Goal: Transaction & Acquisition: Purchase product/service

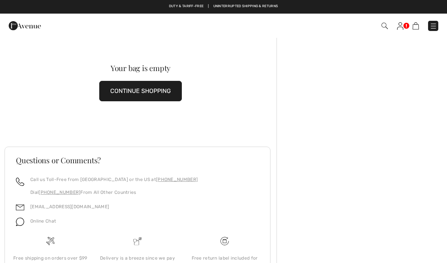
click at [156, 93] on button "CONTINUE SHOPPING" at bounding box center [140, 91] width 83 height 20
click at [136, 93] on button "CONTINUE SHOPPING" at bounding box center [140, 91] width 83 height 20
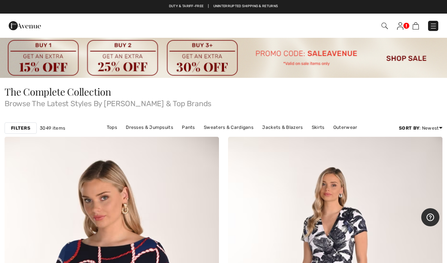
click at [348, 130] on link "Outerwear" at bounding box center [345, 128] width 32 height 10
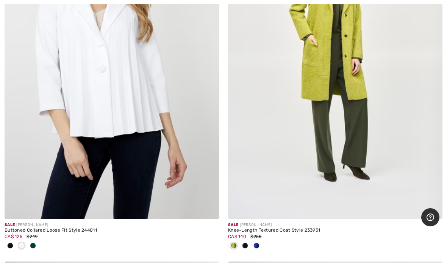
scroll to position [5503, 0]
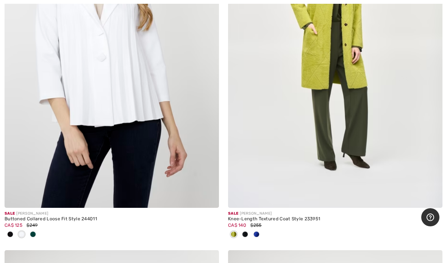
click at [353, 144] on img at bounding box center [335, 47] width 214 height 321
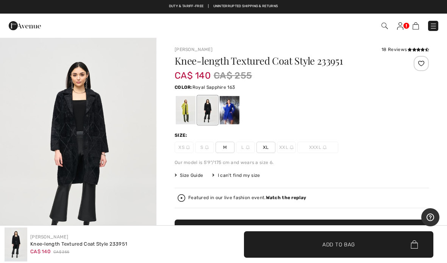
click at [233, 112] on div at bounding box center [230, 110] width 20 height 28
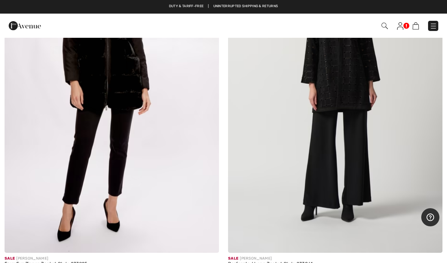
scroll to position [8008, 0]
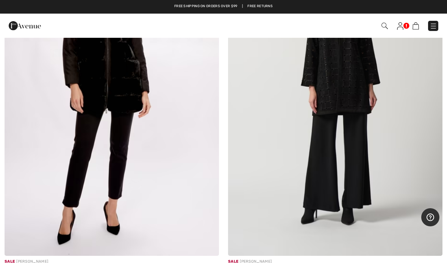
click at [435, 26] on img at bounding box center [433, 26] width 8 height 8
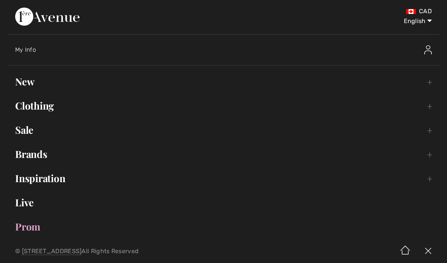
click at [53, 111] on link "Clothing Toggle submenu" at bounding box center [223, 106] width 431 height 17
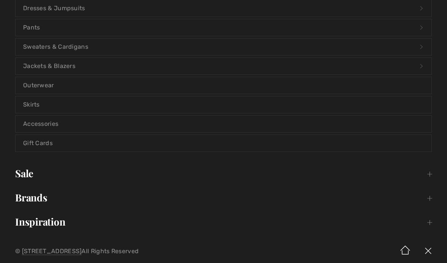
scroll to position [152, 0]
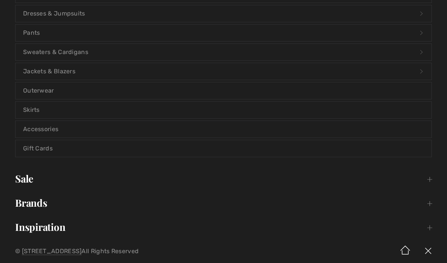
click at [54, 127] on link "Accessories" at bounding box center [224, 129] width 416 height 17
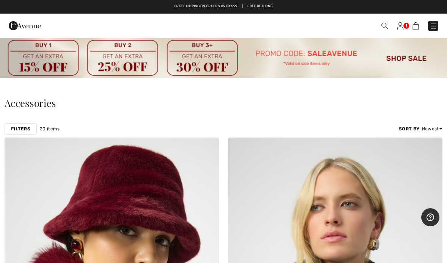
click at [434, 28] on img at bounding box center [433, 26] width 8 height 8
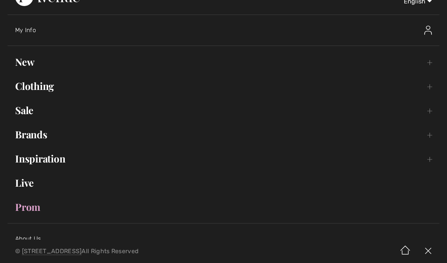
scroll to position [20, 0]
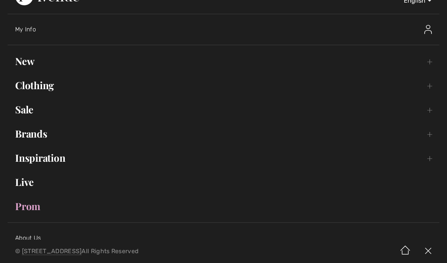
click at [47, 87] on link "Clothing Toggle submenu" at bounding box center [223, 85] width 431 height 17
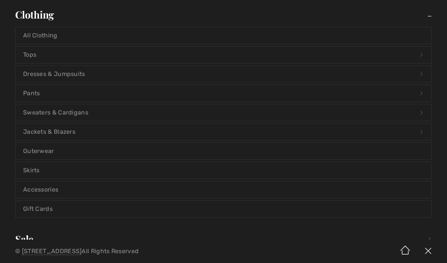
scroll to position [92, 0]
click at [84, 134] on link "Jackets & Blazers Open submenu" at bounding box center [224, 131] width 416 height 17
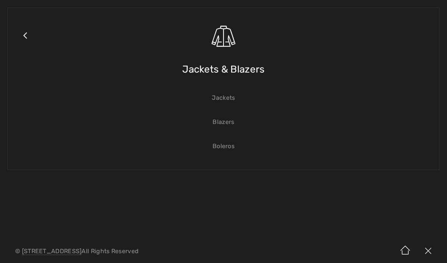
click at [229, 99] on link "Jackets" at bounding box center [224, 98] width 416 height 17
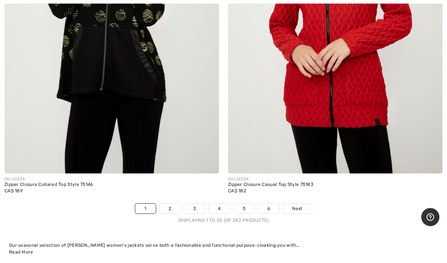
scroll to position [9184, 0]
click at [305, 206] on link "Next" at bounding box center [297, 209] width 28 height 10
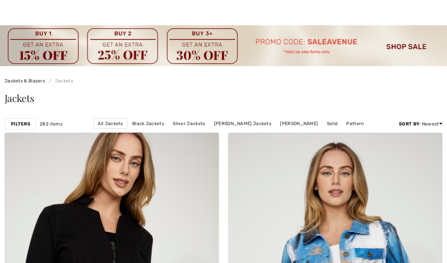
scroll to position [12, 0]
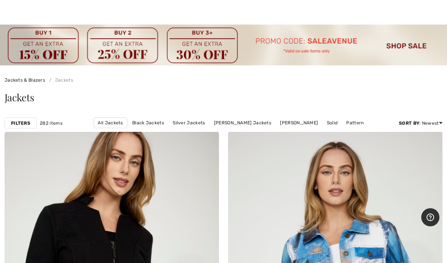
click at [185, 126] on link "Silver Jackets" at bounding box center [189, 123] width 40 height 10
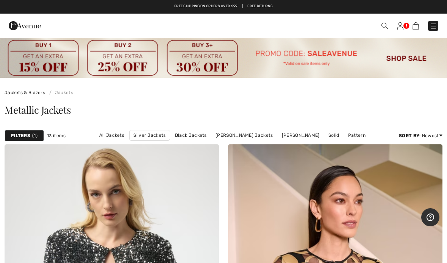
click at [245, 135] on link "[PERSON_NAME] Jackets" at bounding box center [244, 136] width 65 height 10
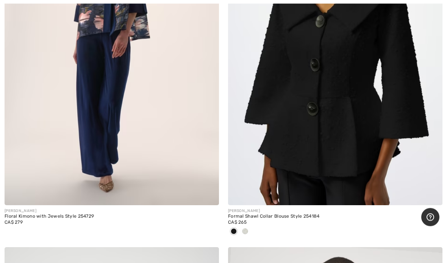
scroll to position [3566, 0]
click at [128, 157] on img at bounding box center [112, 44] width 214 height 321
